Goal: Navigation & Orientation: Understand site structure

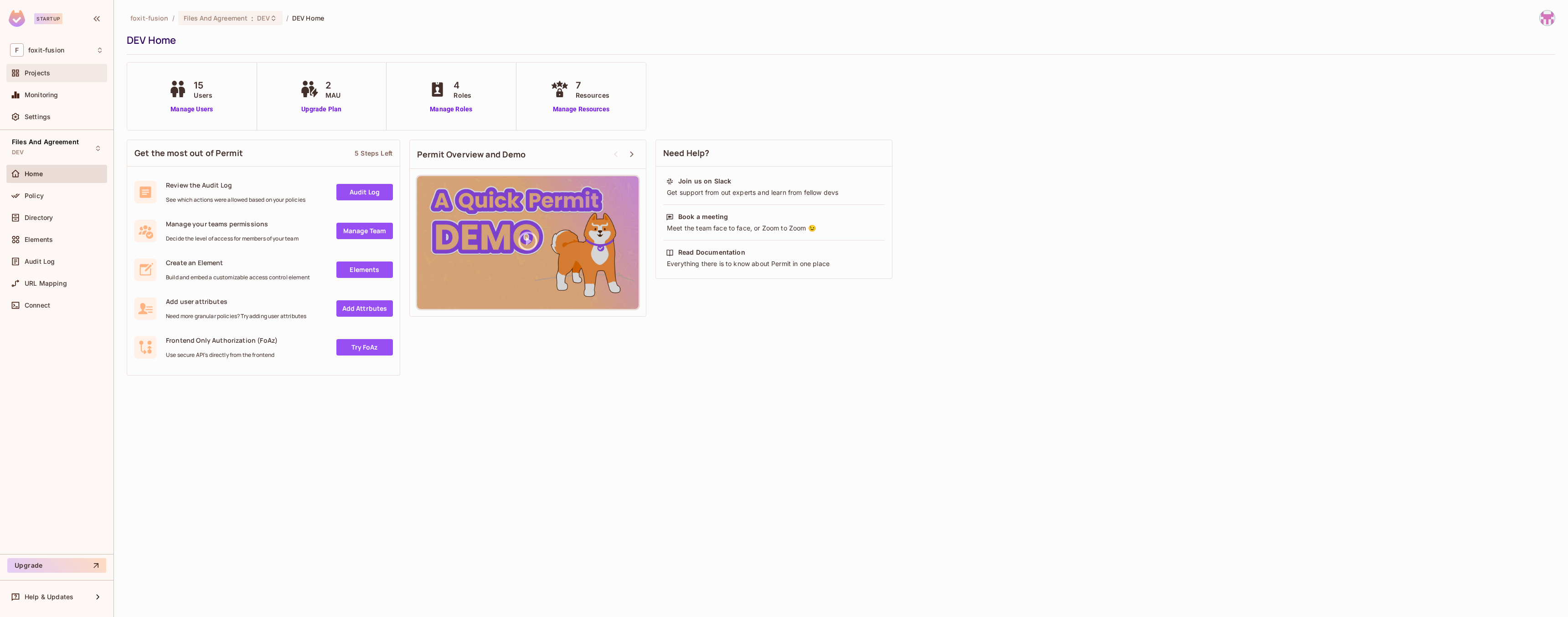
click at [46, 74] on span "Projects" at bounding box center [38, 73] width 25 height 7
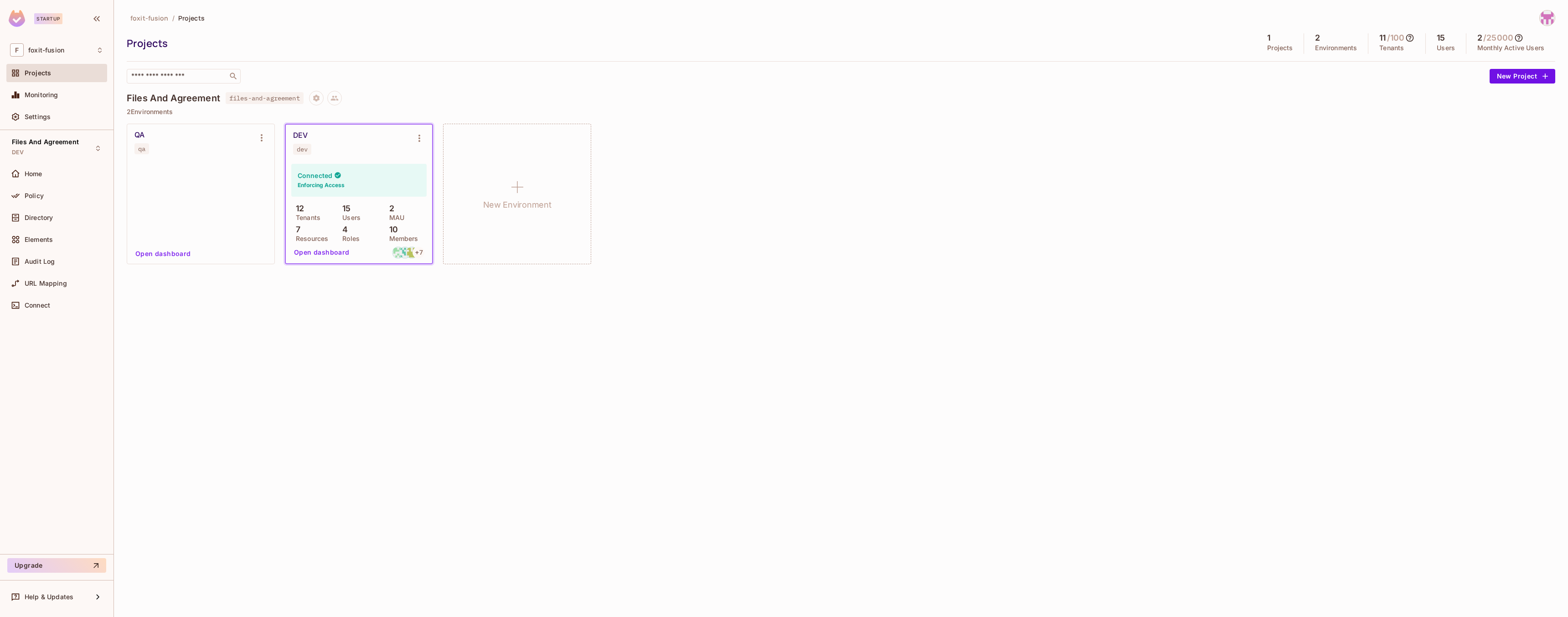
click at [355, 140] on div "DEV dev" at bounding box center [352, 142] width 117 height 24
click at [348, 156] on div "DEV dev" at bounding box center [359, 142] width 146 height 36
click at [414, 136] on icon "Environment settings" at bounding box center [419, 138] width 11 height 11
click at [38, 94] on div at bounding box center [784, 308] width 1568 height 617
click at [39, 96] on span "Monitoring" at bounding box center [41, 94] width 34 height 7
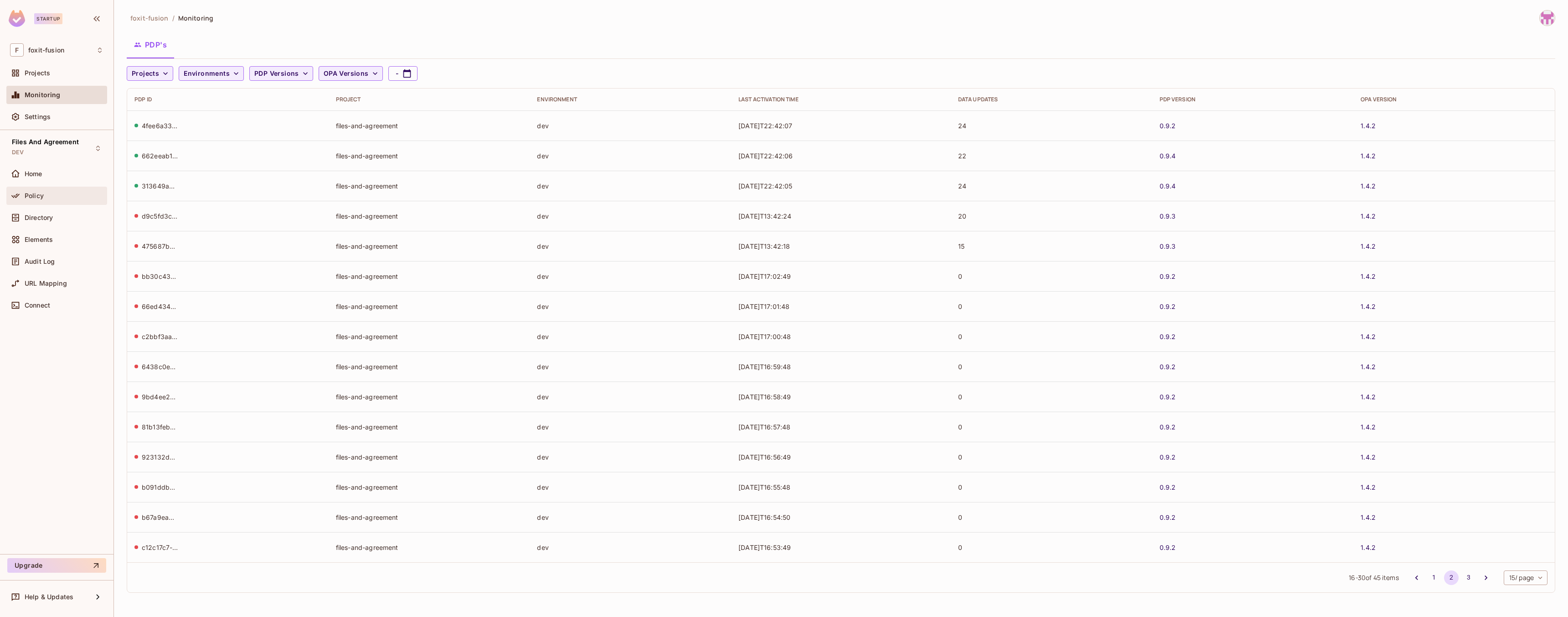
click at [25, 189] on div "Policy" at bounding box center [57, 196] width 101 height 18
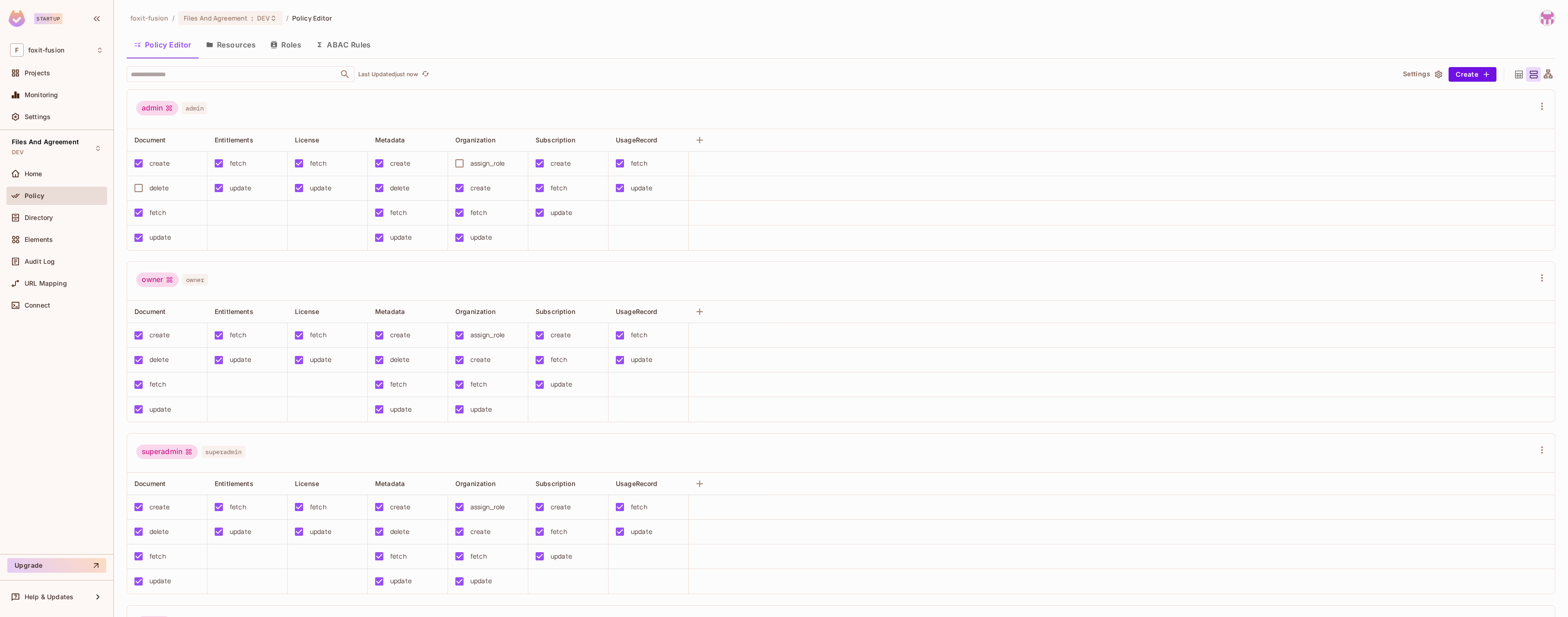
click at [232, 46] on button "Resources" at bounding box center [231, 45] width 64 height 23
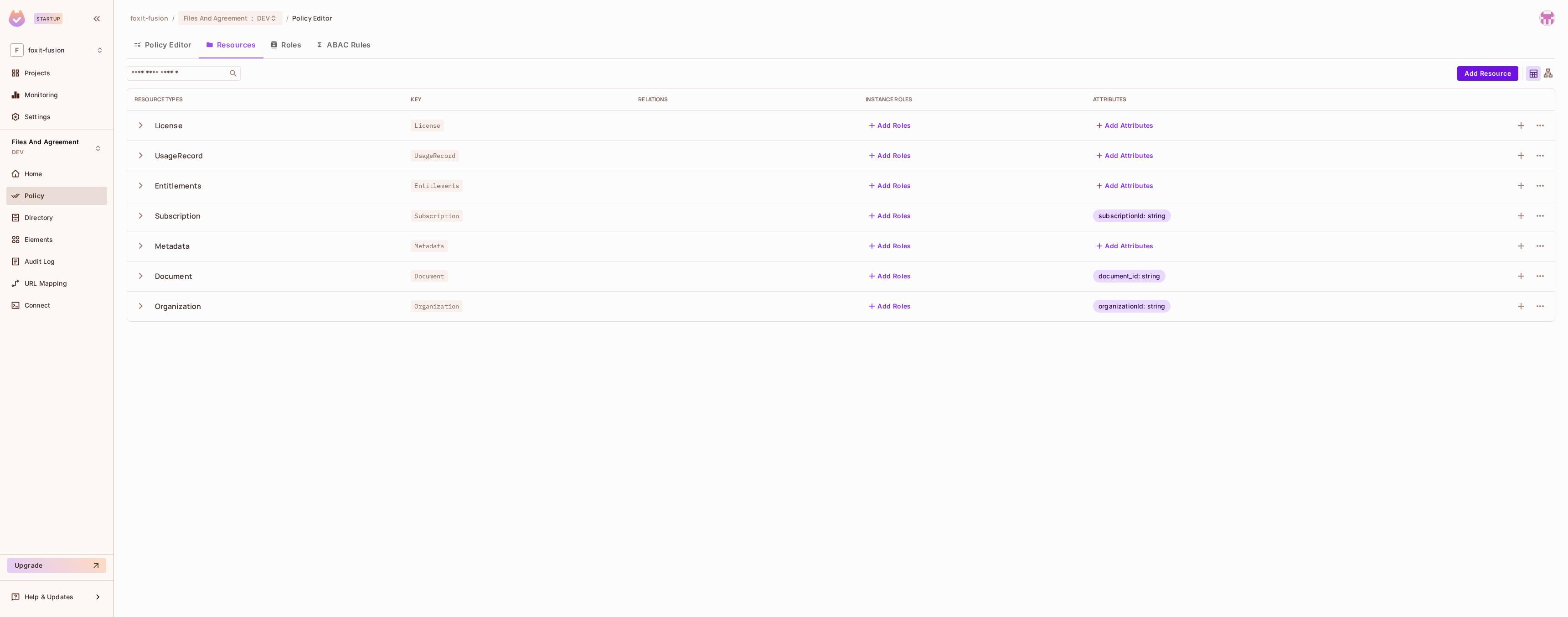
click at [275, 47] on icon "button" at bounding box center [273, 44] width 7 height 7
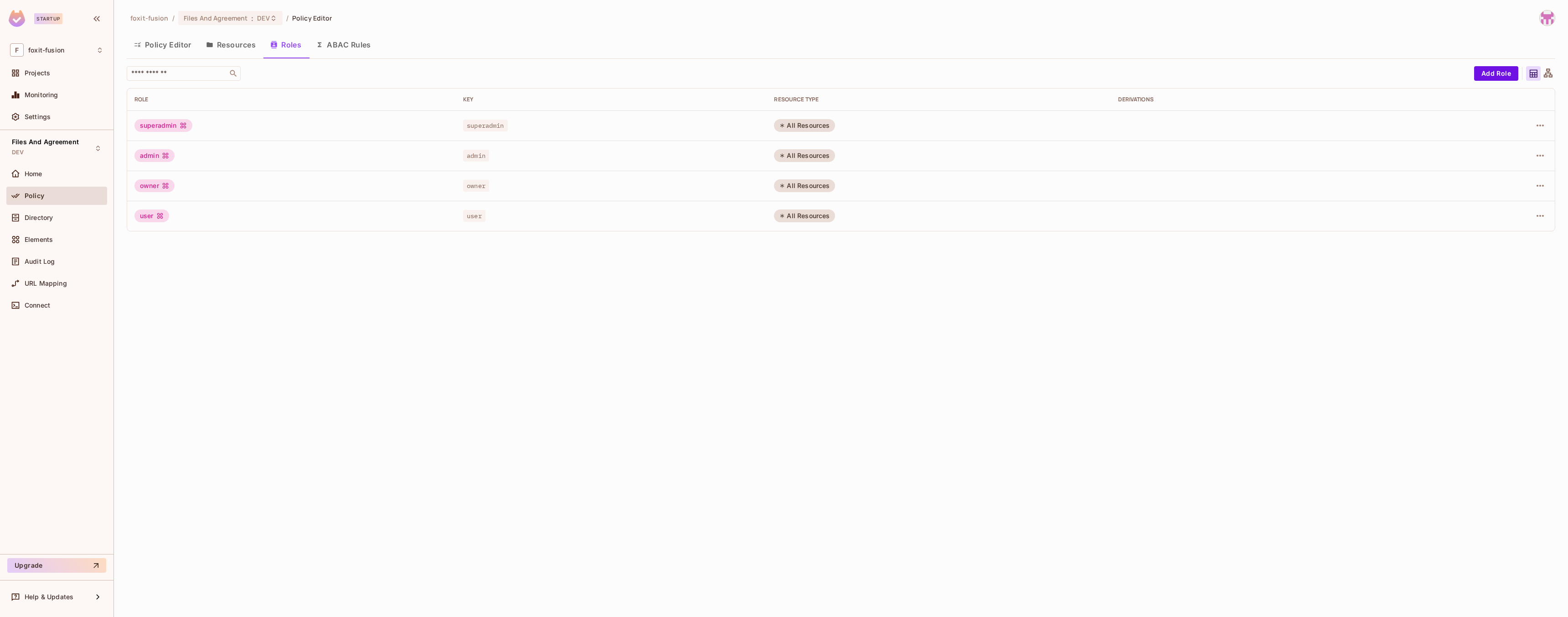
click at [348, 48] on button "ABAC Rules" at bounding box center [344, 45] width 70 height 23
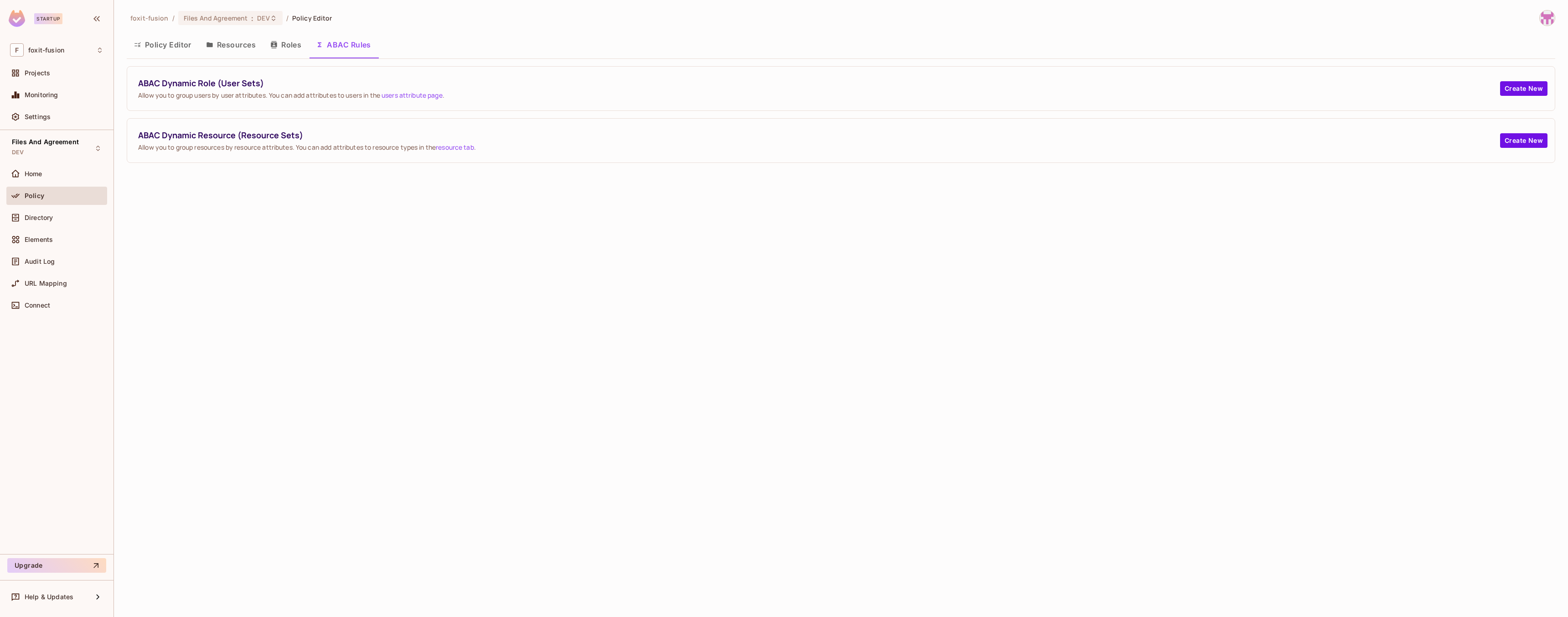
click at [157, 50] on button "Policy Editor" at bounding box center [162, 45] width 72 height 23
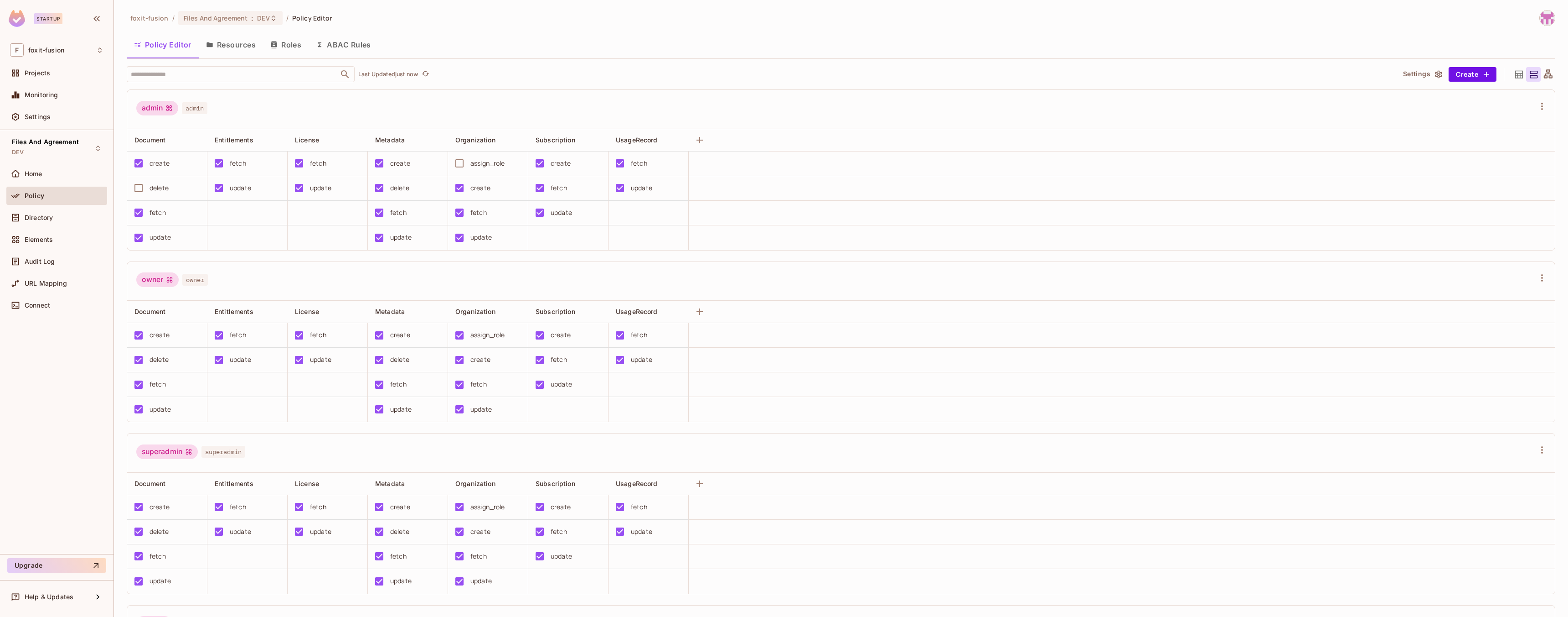
click at [272, 45] on icon "button" at bounding box center [273, 44] width 6 height 7
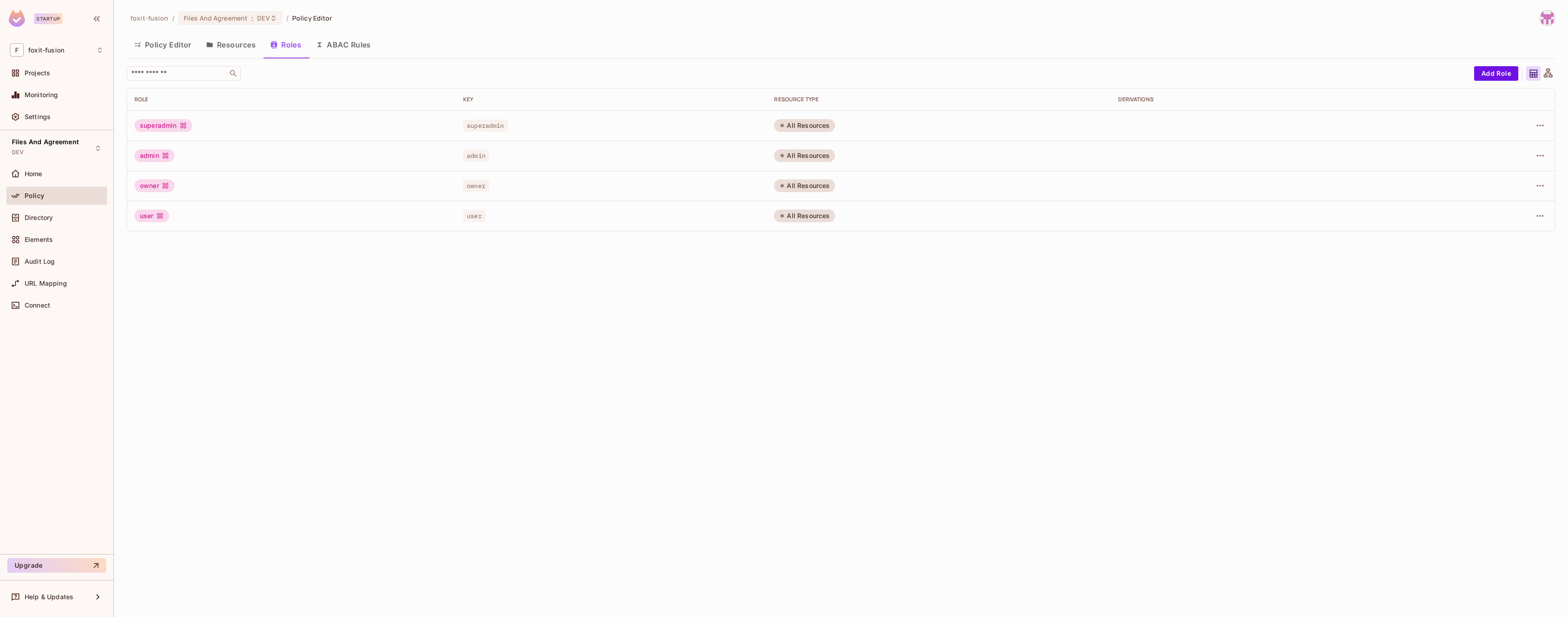
click at [168, 52] on button "Policy Editor" at bounding box center [162, 45] width 72 height 23
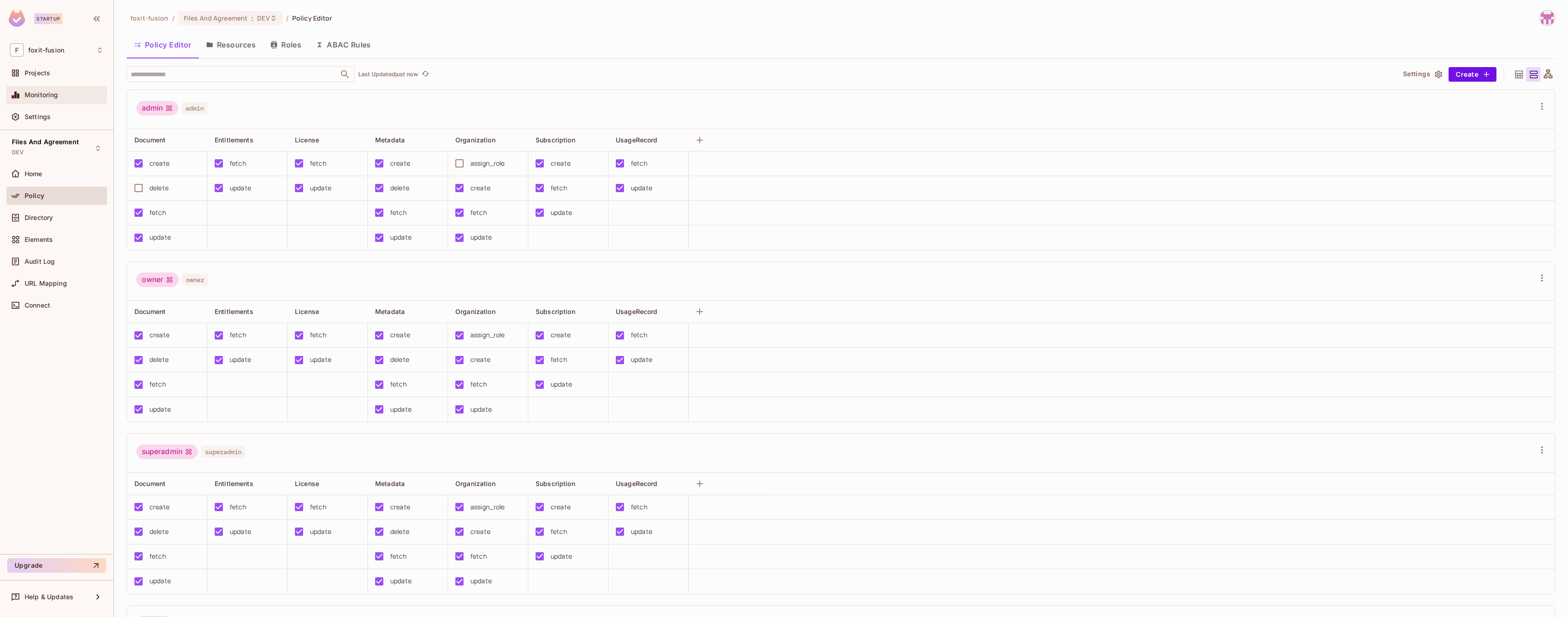
click at [36, 94] on span "Monitoring" at bounding box center [41, 94] width 34 height 7
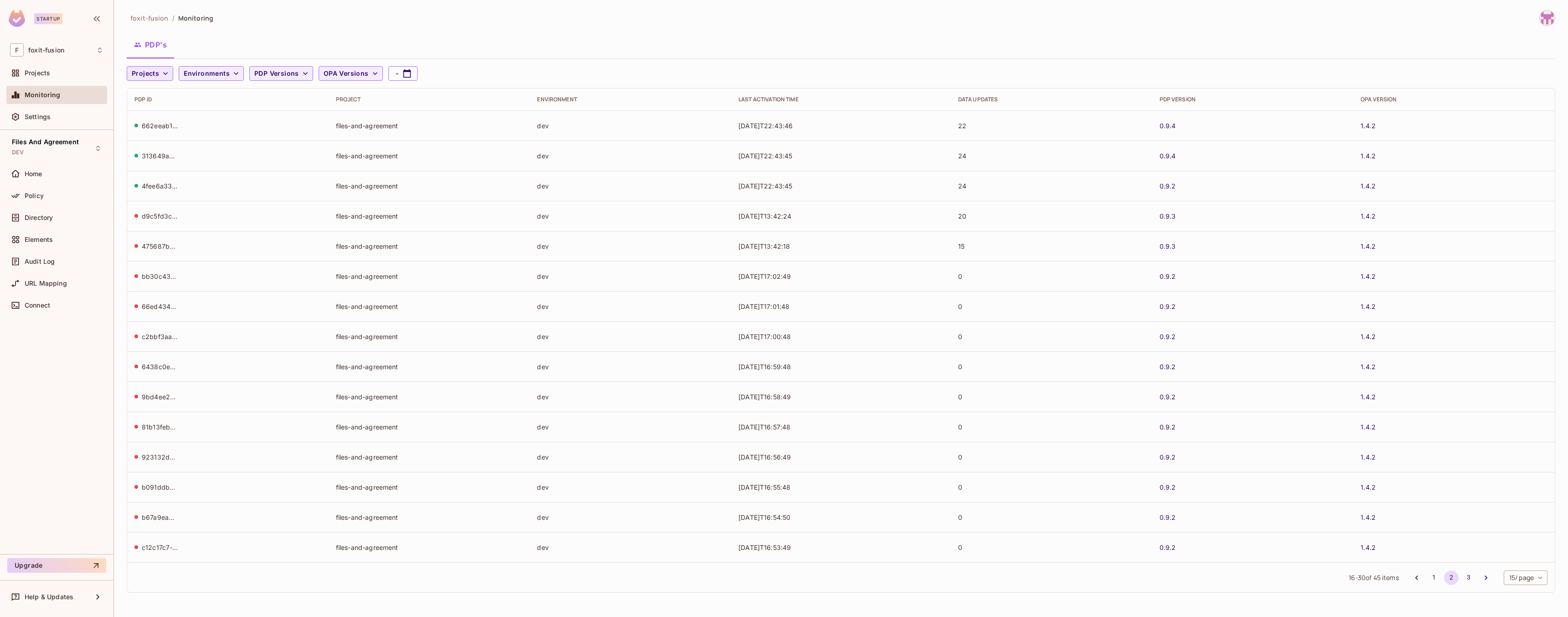
click at [169, 72] on button "Projects" at bounding box center [150, 73] width 46 height 15
click at [77, 397] on div at bounding box center [784, 308] width 1568 height 617
click at [1434, 582] on button "1" at bounding box center [1434, 577] width 15 height 15
click at [39, 168] on div "Home" at bounding box center [57, 173] width 94 height 11
